Goal: Information Seeking & Learning: Learn about a topic

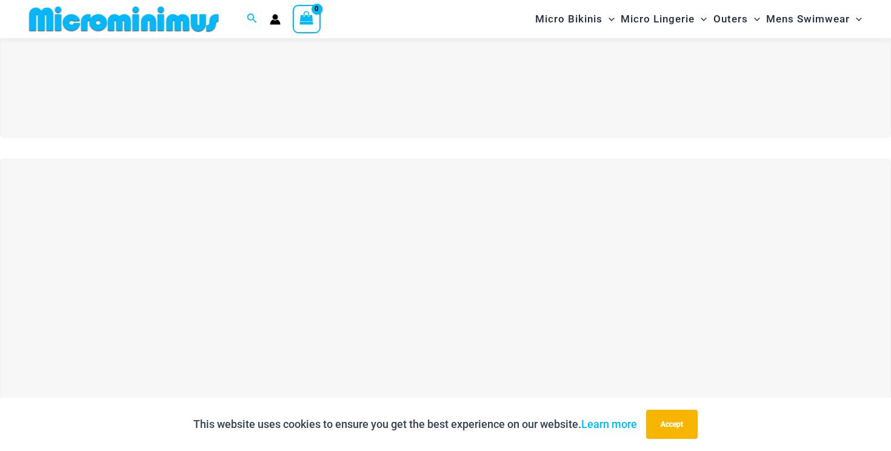
scroll to position [293, 0]
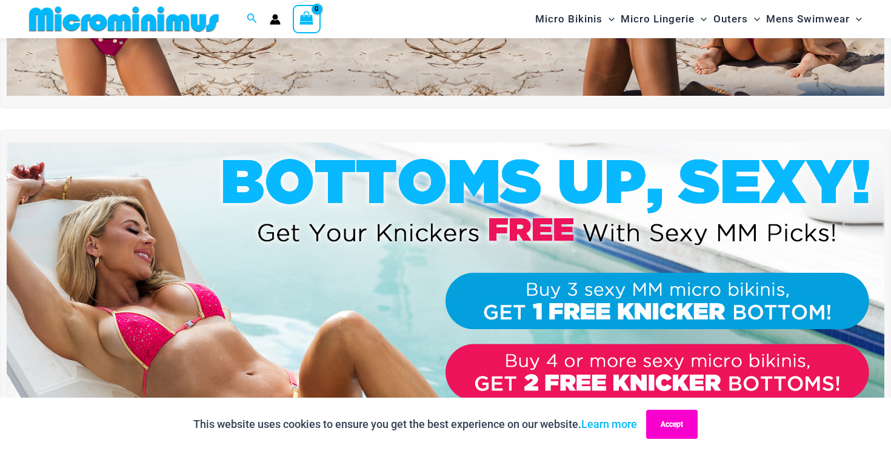
click at [678, 426] on button "Accept" at bounding box center [672, 424] width 52 height 29
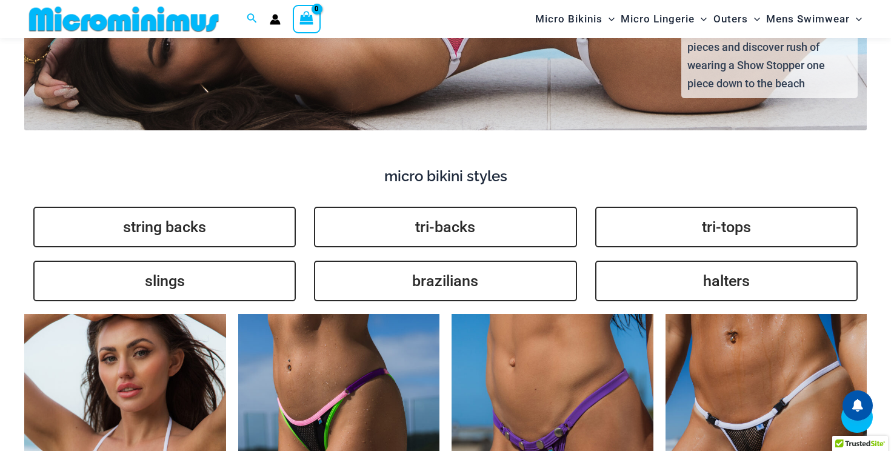
scroll to position [2715, 0]
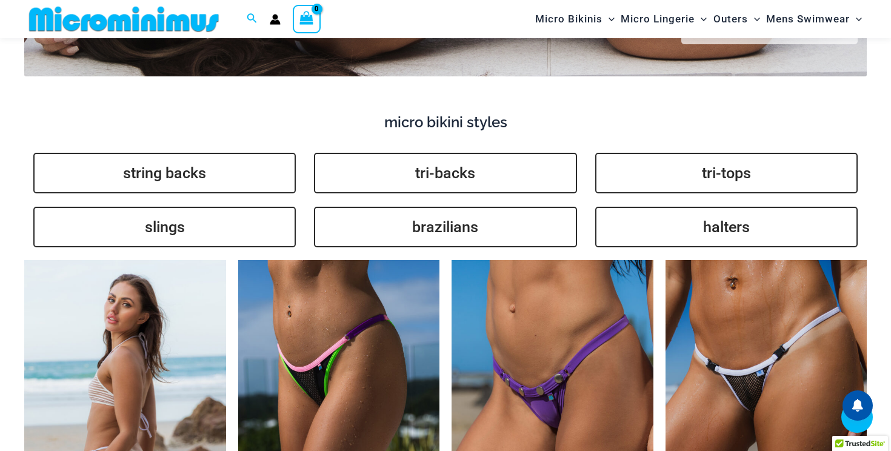
click at [176, 359] on img at bounding box center [125, 411] width 202 height 302
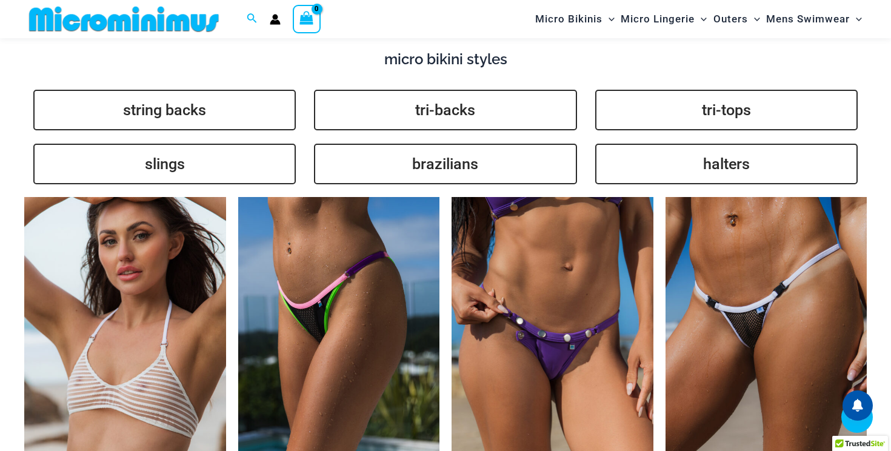
scroll to position [2821, 0]
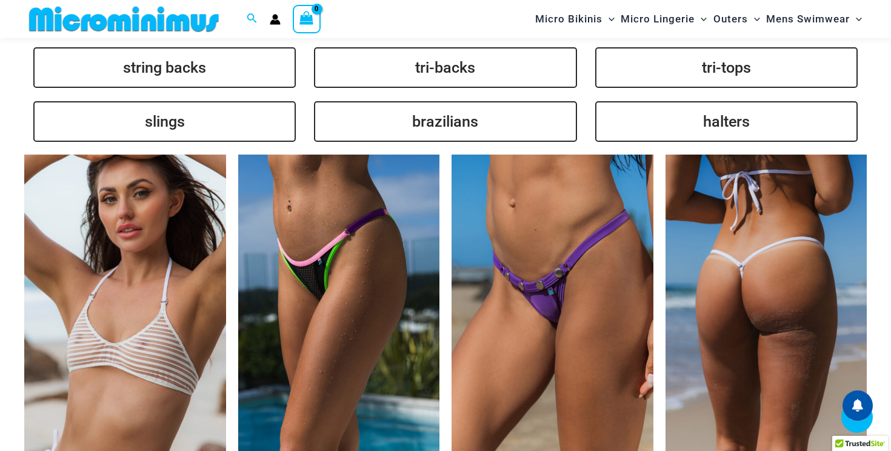
click at [741, 262] on img at bounding box center [767, 306] width 202 height 302
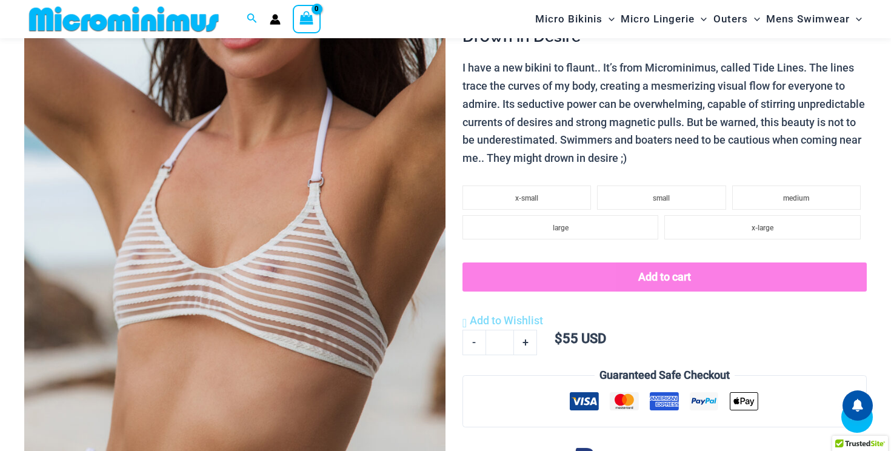
scroll to position [275, 0]
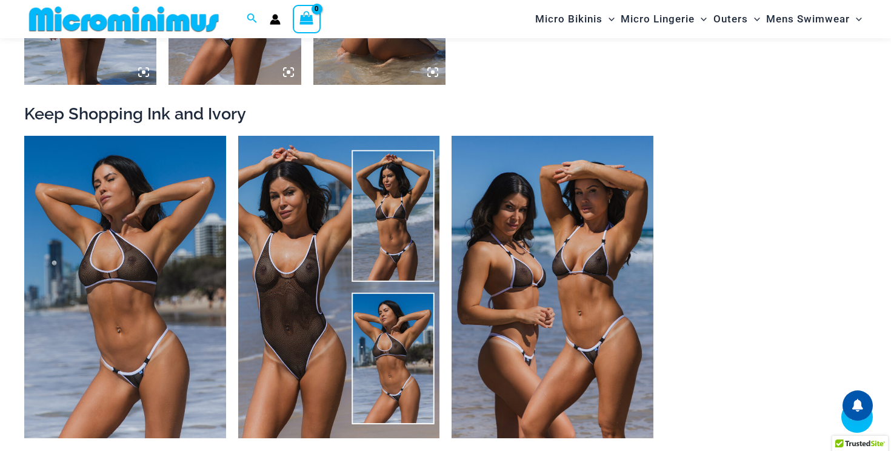
scroll to position [1351, 0]
